Goal: Transaction & Acquisition: Book appointment/travel/reservation

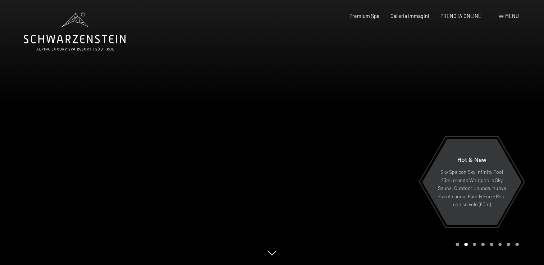
click at [506, 15] on span "Menu" at bounding box center [512, 16] width 14 height 6
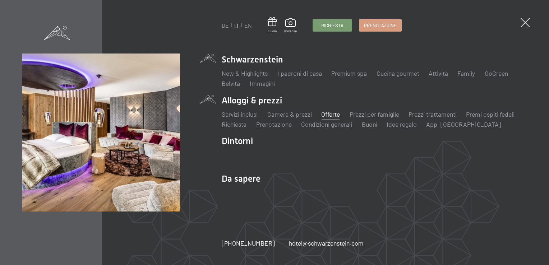
click at [337, 115] on link "Offerte" at bounding box center [331, 114] width 19 height 8
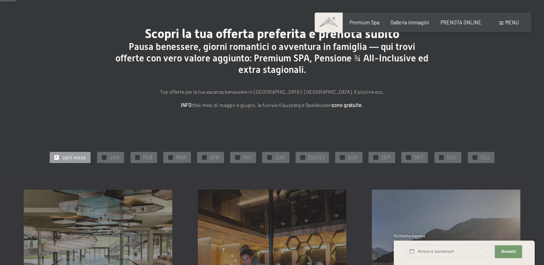
scroll to position [36, 0]
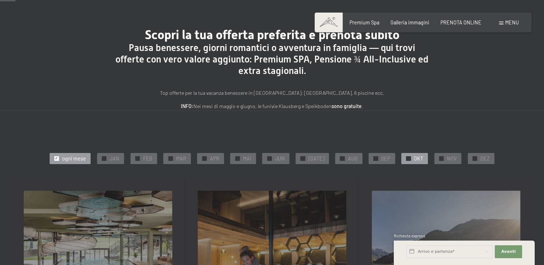
click at [401, 160] on div "✓ OKT" at bounding box center [414, 158] width 27 height 11
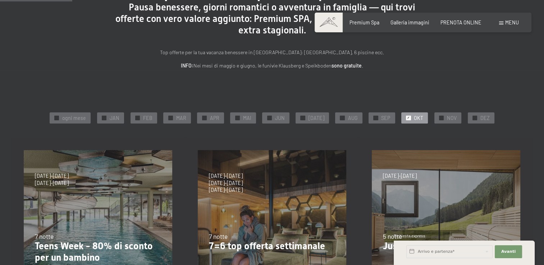
scroll to position [72, 0]
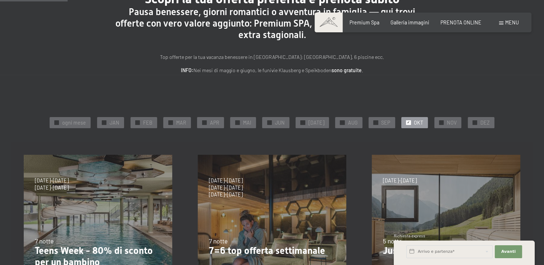
click at [406, 123] on div at bounding box center [408, 122] width 5 height 5
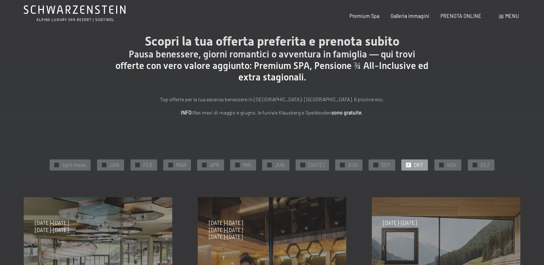
scroll to position [0, 0]
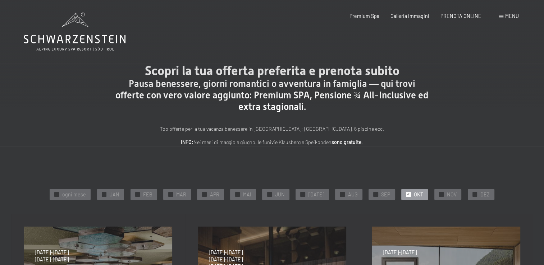
click at [75, 28] on icon at bounding box center [75, 32] width 102 height 38
